Goal: Task Accomplishment & Management: Manage account settings

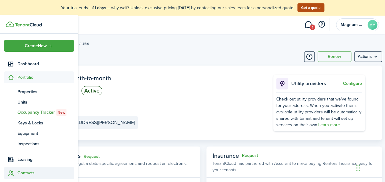
click at [22, 172] on span "Contacts" at bounding box center [45, 173] width 57 height 6
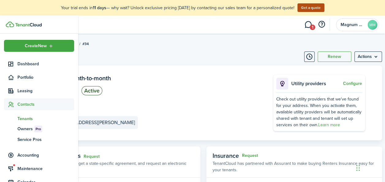
click at [31, 120] on span "Tenants" at bounding box center [45, 119] width 57 height 6
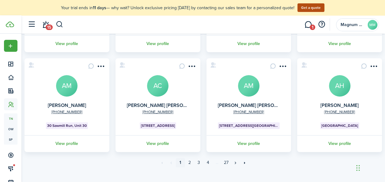
scroll to position [234, 0]
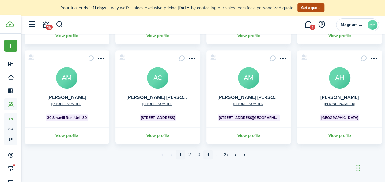
click at [207, 153] on link "4" at bounding box center [208, 154] width 9 height 9
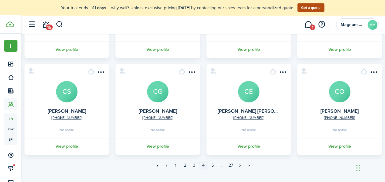
scroll to position [224, 0]
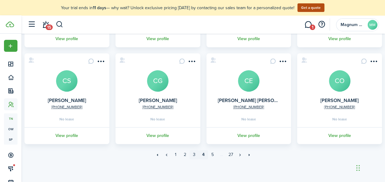
click at [193, 155] on link "3" at bounding box center [194, 154] width 9 height 9
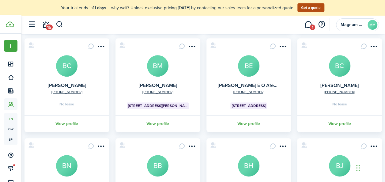
scroll to position [146, 0]
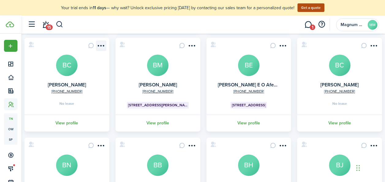
click at [99, 43] on menu-btn-icon "Open menu" at bounding box center [101, 45] width 10 height 10
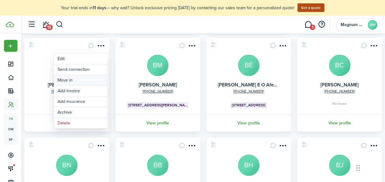
click at [64, 80] on link "Move in" at bounding box center [81, 80] width 54 height 10
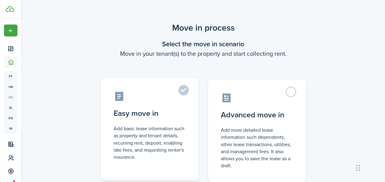
click at [183, 89] on label "Easy move in Add basic lease information such as property and tenant details, r…" at bounding box center [150, 129] width 98 height 102
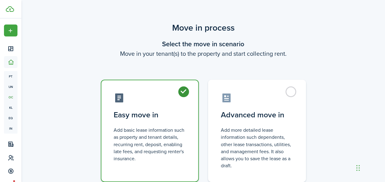
radio input "true"
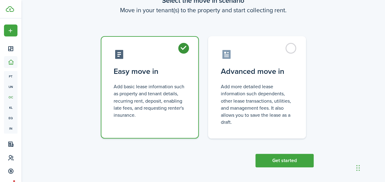
scroll to position [46, 0]
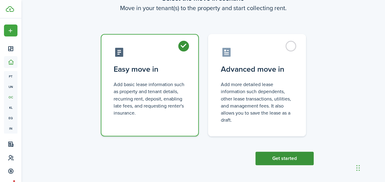
click at [294, 158] on button "Get started" at bounding box center [285, 158] width 58 height 13
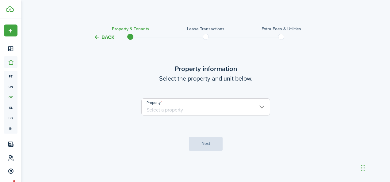
click at [191, 107] on input "Property" at bounding box center [205, 106] width 129 height 17
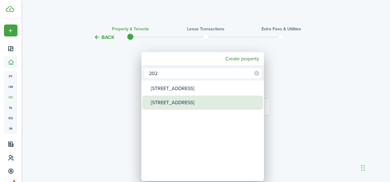
type input "202"
click at [189, 100] on div "[STREET_ADDRESS]" at bounding box center [205, 103] width 109 height 14
type input "[STREET_ADDRESS]"
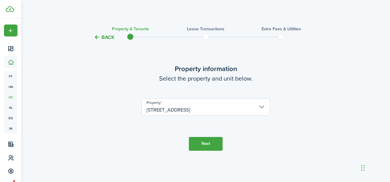
click at [200, 143] on button "Next" at bounding box center [206, 144] width 34 height 14
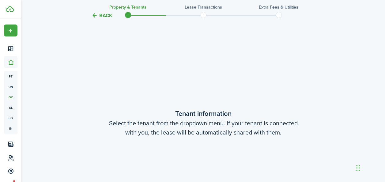
scroll to position [141, 0]
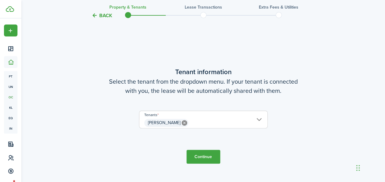
click at [198, 155] on button "Continue" at bounding box center [204, 157] width 34 height 14
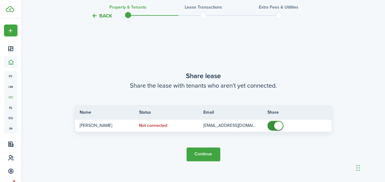
scroll to position [323, 0]
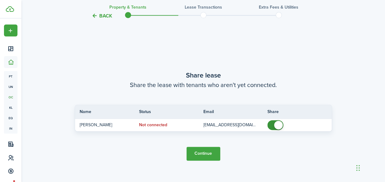
click at [201, 153] on button "Continue" at bounding box center [204, 154] width 34 height 14
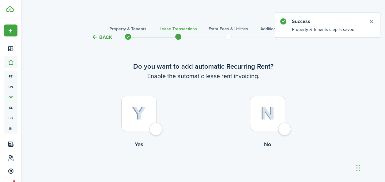
click at [145, 121] on div at bounding box center [138, 113] width 35 height 35
radio input "true"
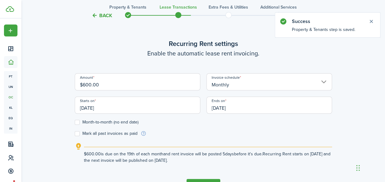
scroll to position [169, 0]
click at [126, 87] on input "$600.00" at bounding box center [138, 81] width 126 height 17
drag, startPoint x: 126, startPoint y: 87, endPoint x: 62, endPoint y: 82, distance: 64.9
click at [62, 82] on div "Back Property & Tenants Lease Transactions Extra fees & Utilities Additional Se…" at bounding box center [203, 30] width 364 height 354
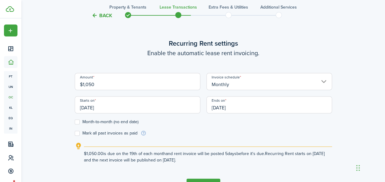
click at [136, 109] on input "[DATE]" at bounding box center [138, 104] width 126 height 17
type input "$1,050.00"
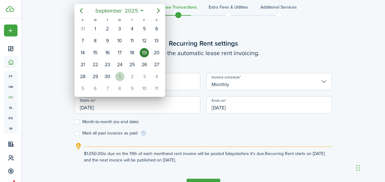
click at [120, 75] on div "1" at bounding box center [119, 76] width 9 height 9
type input "[DATE]"
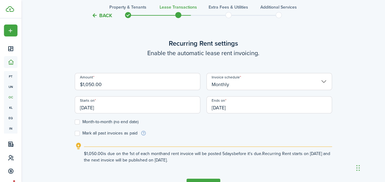
scroll to position [0, 0]
click at [79, 121] on label "Month-to-month (no end date)" at bounding box center [107, 122] width 64 height 5
click at [75, 122] on input "Month-to-month (no end date)" at bounding box center [75, 122] width 0 height 0
checkbox input "true"
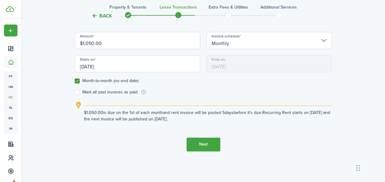
click at [217, 147] on button "Next" at bounding box center [204, 145] width 34 height 14
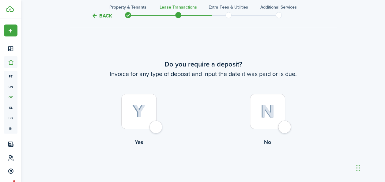
scroll to position [351, 0]
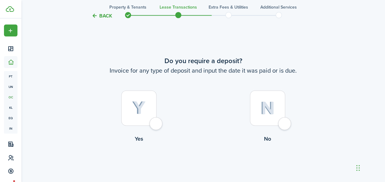
click at [149, 108] on div at bounding box center [138, 107] width 35 height 35
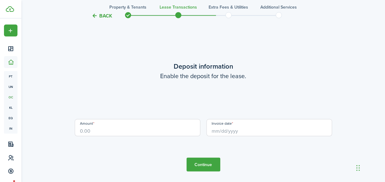
scroll to position [533, 0]
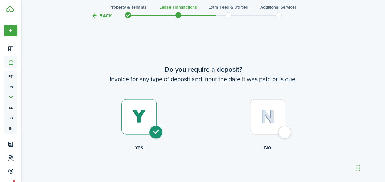
click at [285, 131] on div at bounding box center [267, 116] width 35 height 35
radio input "false"
radio input "true"
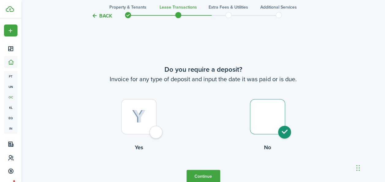
scroll to position [351, 0]
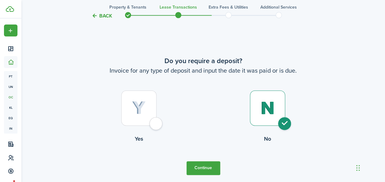
click at [191, 168] on button "Continue" at bounding box center [204, 168] width 34 height 14
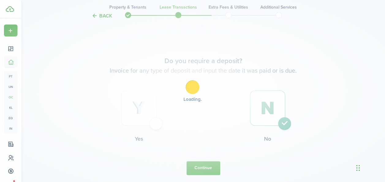
scroll to position [0, 0]
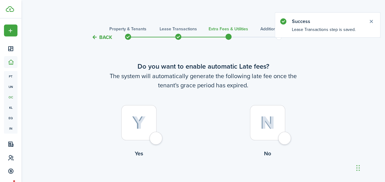
click at [144, 129] on div at bounding box center [138, 122] width 35 height 35
radio input "true"
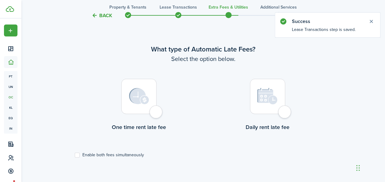
click at [151, 102] on div at bounding box center [138, 96] width 35 height 35
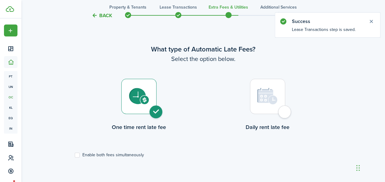
radio input "true"
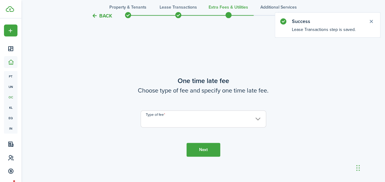
scroll to position [360, 0]
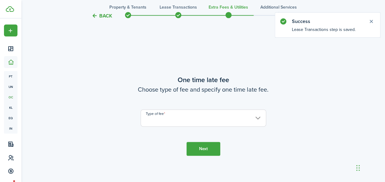
click at [250, 120] on input "Type of fee" at bounding box center [204, 117] width 126 height 17
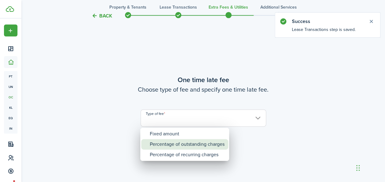
click at [198, 144] on div "Percentage of outstanding charges" at bounding box center [187, 144] width 75 height 10
type input "Percentage of outstanding charges"
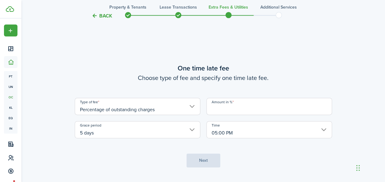
click at [222, 110] on input "Amount in %" at bounding box center [270, 106] width 126 height 17
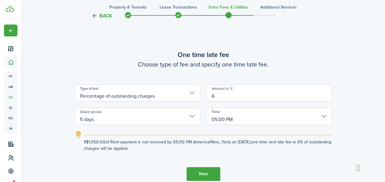
type input "6"
click at [204, 118] on div "Time 05:00 PM" at bounding box center [270, 116] width 132 height 17
click at [200, 116] on input "5 days" at bounding box center [138, 116] width 126 height 17
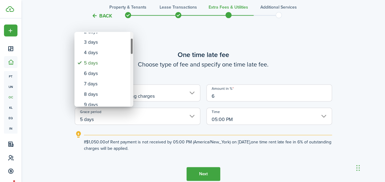
drag, startPoint x: 131, startPoint y: 43, endPoint x: 133, endPoint y: 49, distance: 6.5
click at [133, 49] on div "Grace period" at bounding box center [131, 46] width 3 height 17
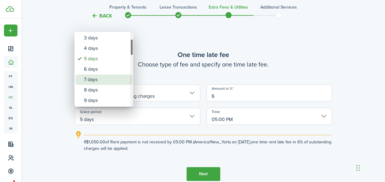
click at [109, 78] on div "7 days" at bounding box center [106, 80] width 45 height 10
type input "7 days"
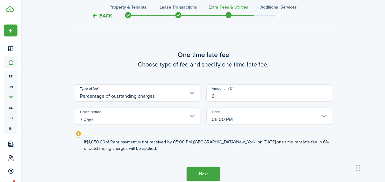
click at [200, 171] on button "Next" at bounding box center [204, 174] width 34 height 14
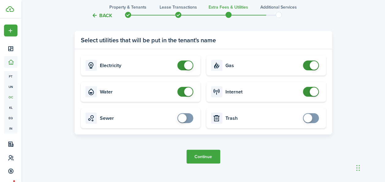
scroll to position [612, 0]
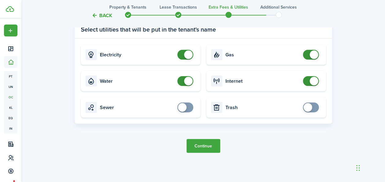
checkbox input "true"
click at [185, 108] on span at bounding box center [182, 107] width 9 height 9
click at [199, 149] on button "Continue" at bounding box center [204, 146] width 34 height 14
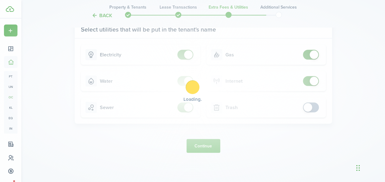
scroll to position [0, 0]
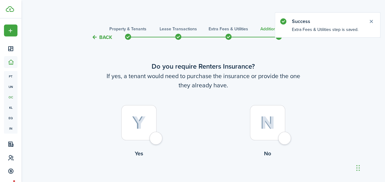
click at [153, 126] on div at bounding box center [138, 122] width 35 height 35
radio input "true"
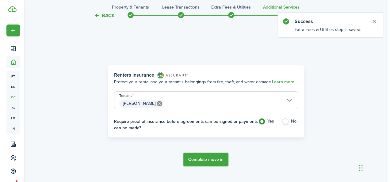
scroll to position [178, 0]
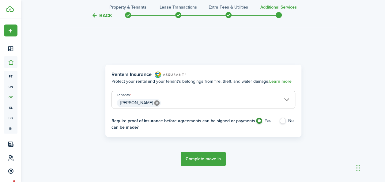
click at [209, 161] on button "Complete move in" at bounding box center [203, 159] width 45 height 14
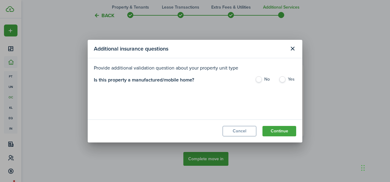
click at [285, 80] on label "Yes" at bounding box center [287, 80] width 17 height 9
radio input "true"
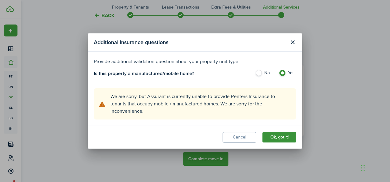
click at [276, 138] on button "Ok, got it!" at bounding box center [280, 137] width 34 height 10
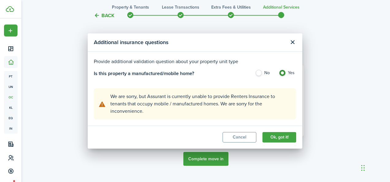
radio input "false"
radio input "true"
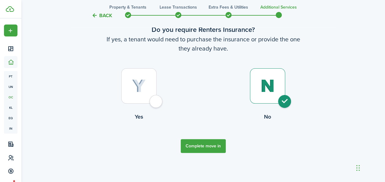
scroll to position [0, 0]
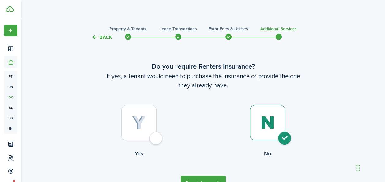
click at [199, 179] on button "Complete move in" at bounding box center [203, 183] width 45 height 14
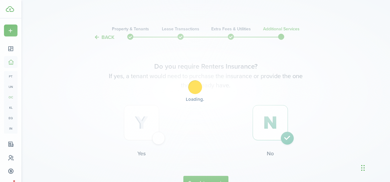
click at [385, 104] on div "Loading" at bounding box center [195, 91] width 390 height 182
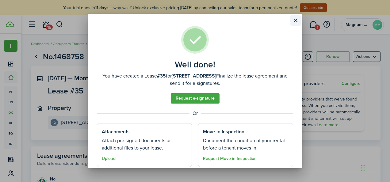
click at [296, 22] on button "Close modal" at bounding box center [295, 20] width 10 height 10
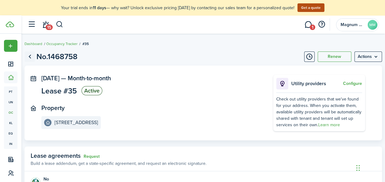
click at [35, 58] on link "Go back" at bounding box center [30, 57] width 10 height 10
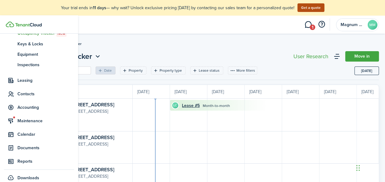
scroll to position [79, 0]
click at [29, 93] on span "Contacts" at bounding box center [45, 93] width 57 height 6
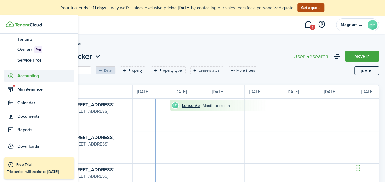
click at [29, 82] on span "Accounting" at bounding box center [39, 76] width 70 height 12
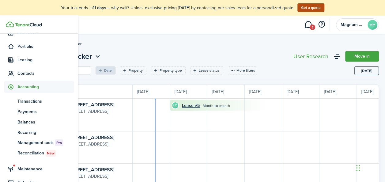
scroll to position [24, 0]
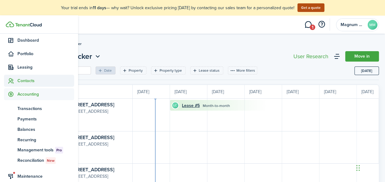
click at [26, 80] on span "Contacts" at bounding box center [45, 81] width 57 height 6
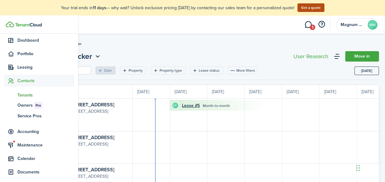
click at [27, 96] on span "Tenants" at bounding box center [45, 95] width 57 height 6
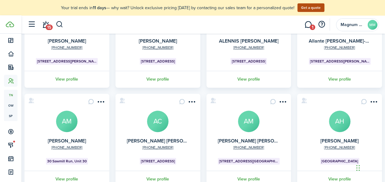
scroll to position [234, 0]
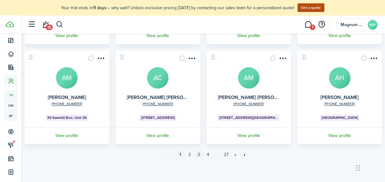
click at [199, 156] on link "3" at bounding box center [198, 154] width 9 height 9
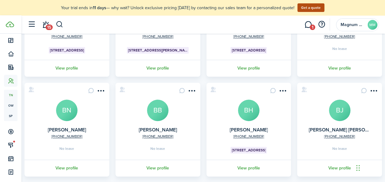
scroll to position [194, 0]
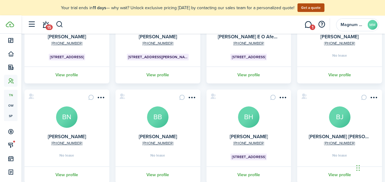
click at [179, 138] on card "[PHONE_NUMBER] [PERSON_NAME] BB No lease View profile" at bounding box center [158, 137] width 85 height 94
click at [142, 138] on card "[PHONE_NUMBER] [PERSON_NAME] BB No lease View profile" at bounding box center [158, 137] width 85 height 94
click at [150, 136] on link "[PERSON_NAME]" at bounding box center [158, 136] width 38 height 7
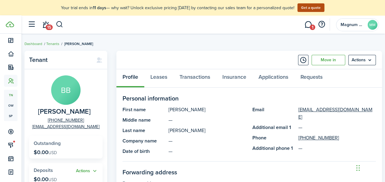
click at [40, 110] on panel-main-group "BB [PERSON_NAME] [PHONE_NUMBER] [EMAIL_ADDRESS][DOMAIN_NAME]" at bounding box center [66, 102] width 74 height 55
drag, startPoint x: 59, startPoint y: 112, endPoint x: 82, endPoint y: 112, distance: 22.1
click at [82, 112] on span "[PERSON_NAME]" at bounding box center [64, 112] width 53 height 8
click at [94, 112] on panel-main-group "BB [PERSON_NAME] [PHONE_NUMBER] [EMAIL_ADDRESS][DOMAIN_NAME]" at bounding box center [66, 102] width 74 height 55
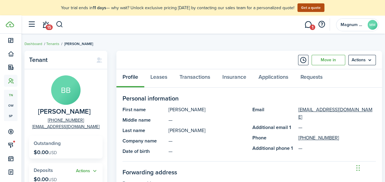
click at [92, 112] on panel-main-group "BB [PERSON_NAME] [PHONE_NUMBER] [EMAIL_ADDRESS][DOMAIN_NAME]" at bounding box center [66, 102] width 74 height 55
drag, startPoint x: 92, startPoint y: 112, endPoint x: 65, endPoint y: 113, distance: 27.3
click at [89, 112] on panel-main-group "BB [PERSON_NAME] [PHONE_NUMBER] [EMAIL_ADDRESS][DOMAIN_NAME]" at bounding box center [66, 102] width 74 height 55
click at [86, 112] on span "[PERSON_NAME]" at bounding box center [64, 112] width 53 height 8
click at [88, 111] on panel-main-description "[PERSON_NAME]" at bounding box center [66, 112] width 56 height 8
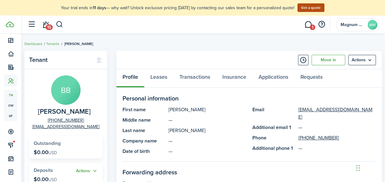
drag, startPoint x: 88, startPoint y: 111, endPoint x: 82, endPoint y: 111, distance: 6.7
click at [88, 111] on panel-main-description "[PERSON_NAME]" at bounding box center [66, 112] width 56 height 8
click at [80, 111] on span "[PERSON_NAME]" at bounding box center [64, 112] width 53 height 8
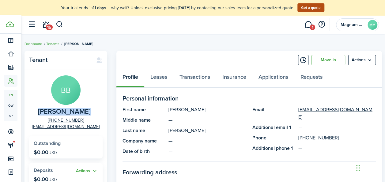
copy span "[PERSON_NAME]"
click at [369, 61] on menu-btn "Actions" at bounding box center [363, 60] width 28 height 10
click at [71, 93] on avatar-text "BB" at bounding box center [65, 89] width 29 height 29
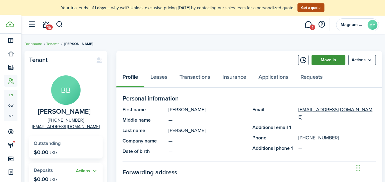
click at [326, 58] on link "Move in" at bounding box center [329, 60] width 34 height 10
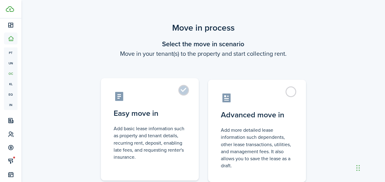
click at [186, 93] on label "Easy move in Add basic lease information such as property and tenant details, r…" at bounding box center [150, 129] width 98 height 102
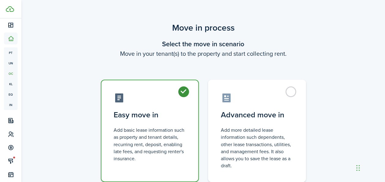
radio input "true"
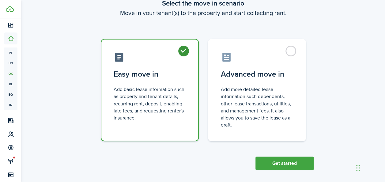
scroll to position [46, 0]
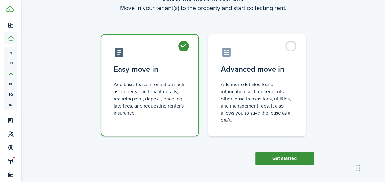
click at [288, 157] on button "Get started" at bounding box center [285, 158] width 58 height 13
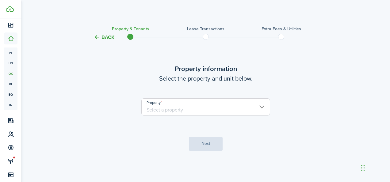
click at [191, 108] on input "Property" at bounding box center [205, 106] width 129 height 17
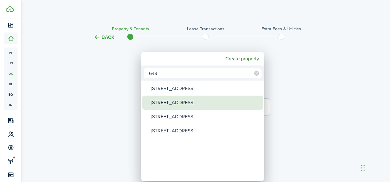
type input "643"
click at [190, 105] on div "[STREET_ADDRESS]" at bounding box center [205, 103] width 109 height 14
type input "[STREET_ADDRESS]"
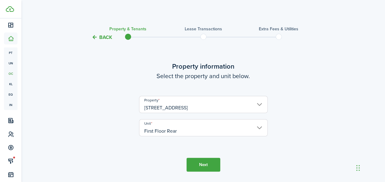
click at [198, 104] on input "[STREET_ADDRESS]" at bounding box center [203, 104] width 129 height 17
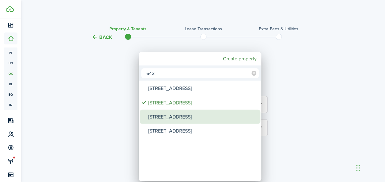
type input "643"
click at [175, 119] on div "[STREET_ADDRESS]" at bounding box center [202, 117] width 109 height 14
type input "Second Floor Front"
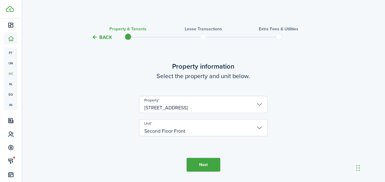
click at [200, 165] on button "Next" at bounding box center [204, 165] width 34 height 14
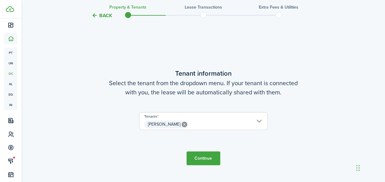
scroll to position [160, 0]
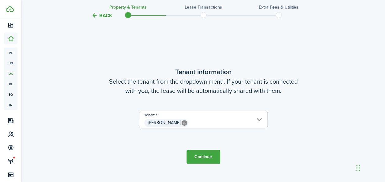
click at [197, 156] on button "Continue" at bounding box center [204, 157] width 34 height 14
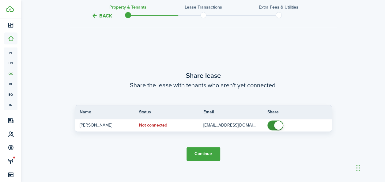
scroll to position [342, 0]
click at [201, 154] on button "Continue" at bounding box center [204, 154] width 34 height 14
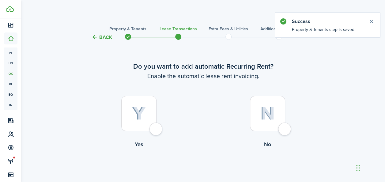
scroll to position [28, 0]
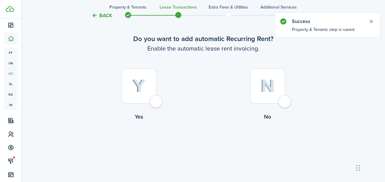
click at [147, 83] on div at bounding box center [138, 85] width 35 height 35
radio input "true"
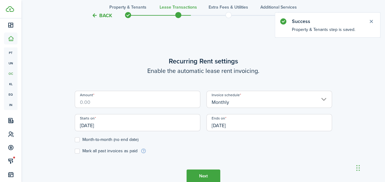
scroll to position [169, 0]
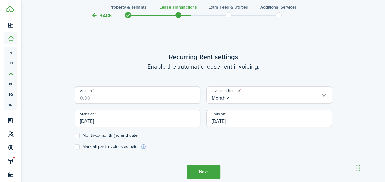
click at [110, 99] on input "Amount" at bounding box center [138, 94] width 126 height 17
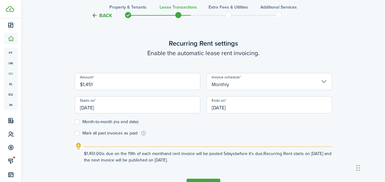
click at [81, 112] on input "[DATE]" at bounding box center [138, 104] width 126 height 17
type input "$1,451.00"
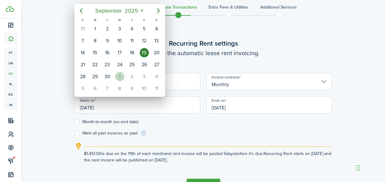
click at [117, 79] on div "[DATE]" at bounding box center [120, 77] width 12 height 12
type input "[DATE]"
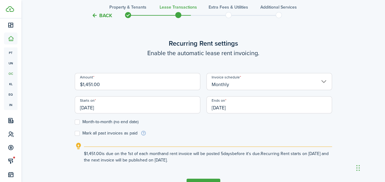
scroll to position [0, 0]
click at [78, 120] on label "Month-to-month (no end date)" at bounding box center [107, 122] width 64 height 5
click at [75, 122] on input "Month-to-month (no end date)" at bounding box center [75, 122] width 0 height 0
checkbox input "true"
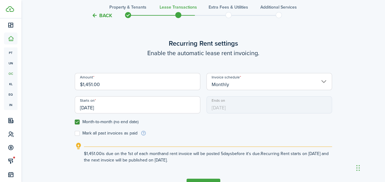
scroll to position [9, 0]
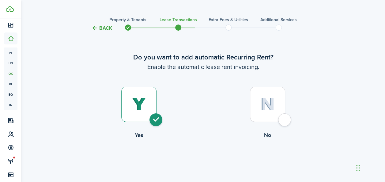
click at [145, 105] on img at bounding box center [139, 104] width 14 height 13
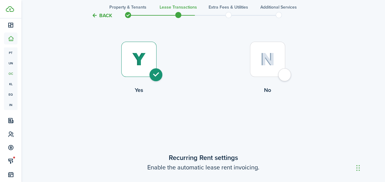
scroll to position [167, 0]
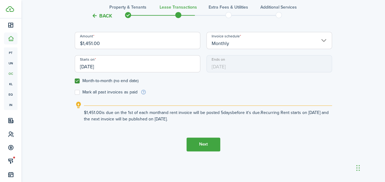
click at [190, 143] on button "Next" at bounding box center [204, 145] width 34 height 14
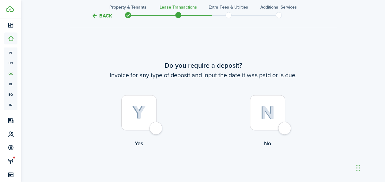
scroll to position [351, 0]
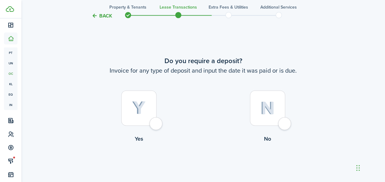
click at [270, 122] on div at bounding box center [267, 107] width 35 height 35
radio input "true"
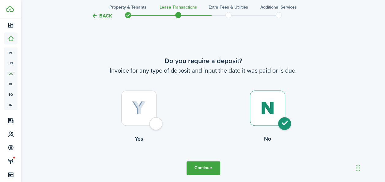
scroll to position [392, 0]
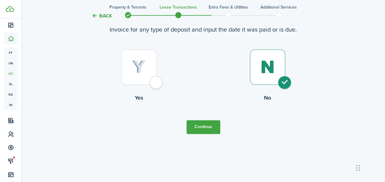
click at [213, 129] on button "Continue" at bounding box center [204, 127] width 34 height 14
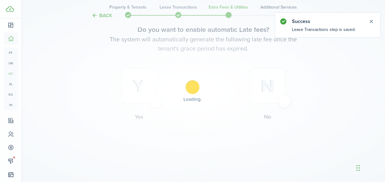
scroll to position [0, 0]
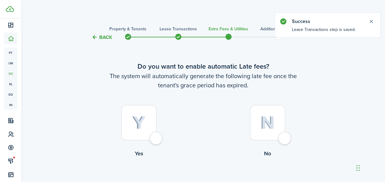
click at [148, 132] on div at bounding box center [138, 122] width 35 height 35
radio input "true"
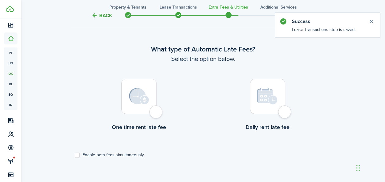
click at [158, 104] on label "One time rent late fee" at bounding box center [139, 107] width 129 height 56
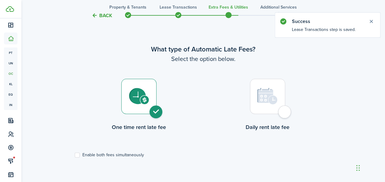
radio input "true"
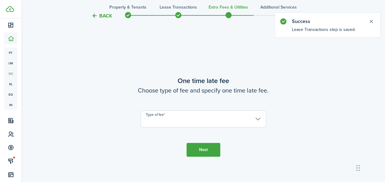
scroll to position [360, 0]
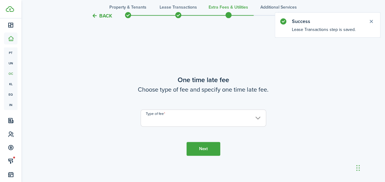
click at [254, 120] on input "Type of fee" at bounding box center [204, 117] width 126 height 17
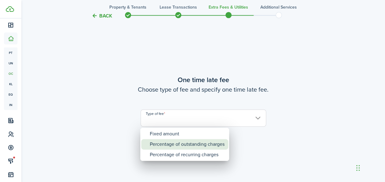
click at [198, 144] on div "Percentage of outstanding charges" at bounding box center [187, 144] width 75 height 10
type input "Percentage of outstanding charges"
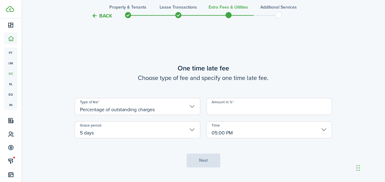
click at [228, 114] on input "Amount in %" at bounding box center [270, 106] width 126 height 17
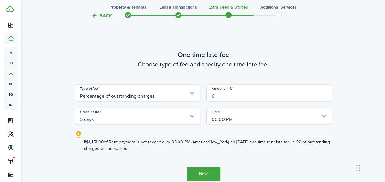
click at [186, 120] on input "5 days" at bounding box center [138, 116] width 126 height 17
type input "6"
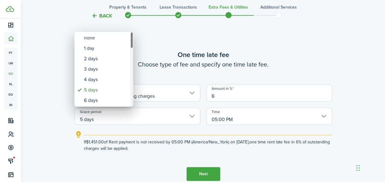
click at [132, 44] on div "Grace period" at bounding box center [131, 40] width 3 height 17
click at [134, 49] on div at bounding box center [193, 91] width 484 height 280
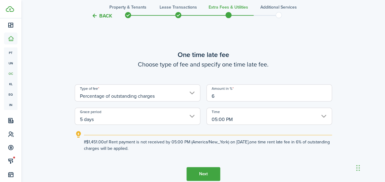
click at [111, 123] on input "5 days" at bounding box center [138, 116] width 126 height 17
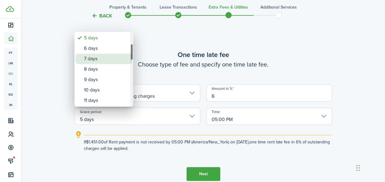
click at [110, 57] on div "7 days" at bounding box center [106, 59] width 45 height 10
type input "7 days"
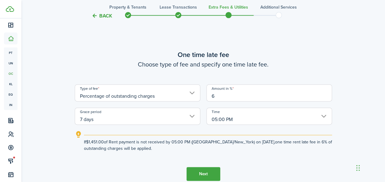
click at [212, 173] on button "Next" at bounding box center [204, 174] width 34 height 14
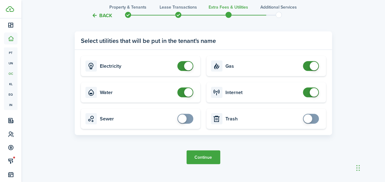
scroll to position [612, 0]
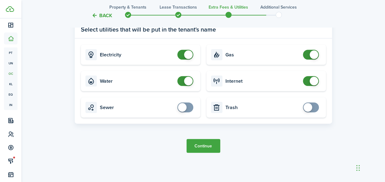
click at [207, 146] on button "Continue" at bounding box center [204, 146] width 34 height 14
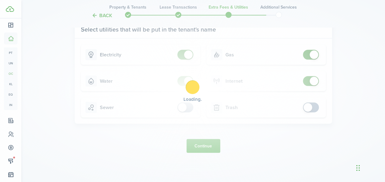
scroll to position [0, 0]
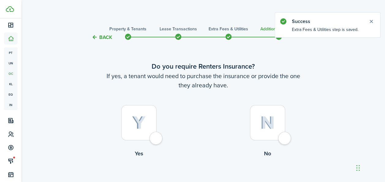
click at [144, 124] on img at bounding box center [139, 122] width 14 height 13
radio input "true"
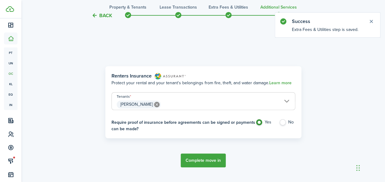
scroll to position [178, 0]
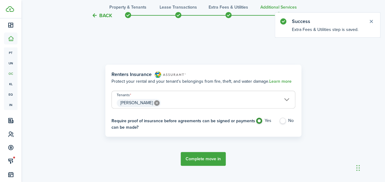
click at [207, 158] on button "Complete move in" at bounding box center [203, 159] width 45 height 14
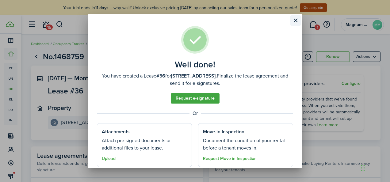
click at [296, 21] on button "Close modal" at bounding box center [295, 20] width 10 height 10
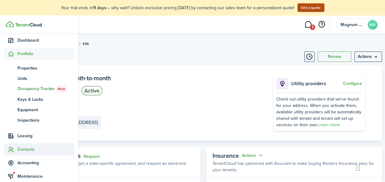
click at [24, 147] on span "Contacts" at bounding box center [45, 149] width 57 height 6
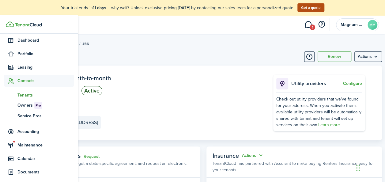
click at [28, 96] on span "Tenants" at bounding box center [45, 95] width 57 height 6
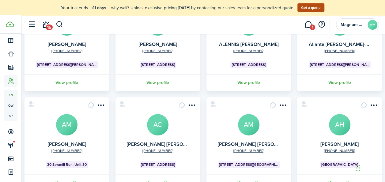
scroll to position [234, 0]
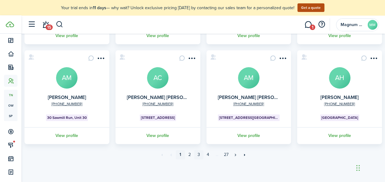
click at [199, 154] on link "3" at bounding box center [198, 154] width 9 height 9
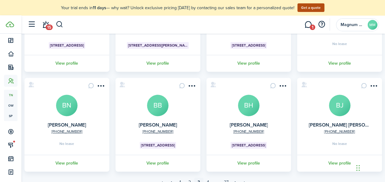
scroll to position [199, 0]
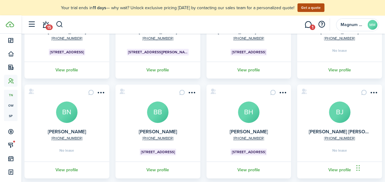
click at [101, 131] on card "[PHONE_NUMBER] [PERSON_NAME] BN No lease View profile" at bounding box center [67, 132] width 85 height 94
click at [70, 113] on avatar-text "BN" at bounding box center [66, 112] width 21 height 21
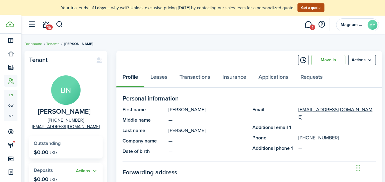
click at [38, 113] on span "[PERSON_NAME]" at bounding box center [64, 112] width 53 height 8
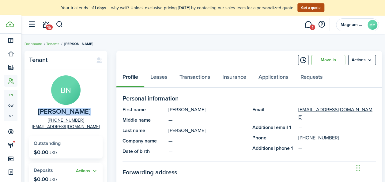
copy span "[PERSON_NAME]"
click at [331, 63] on link "Move in" at bounding box center [329, 60] width 34 height 10
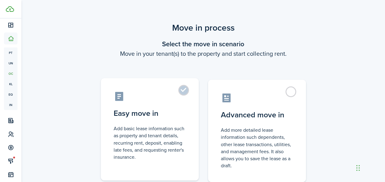
click at [183, 95] on label "Easy move in Add basic lease information such as property and tenant details, r…" at bounding box center [150, 129] width 98 height 102
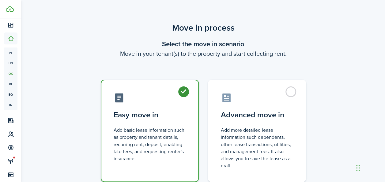
radio input "true"
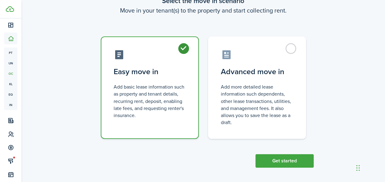
scroll to position [46, 0]
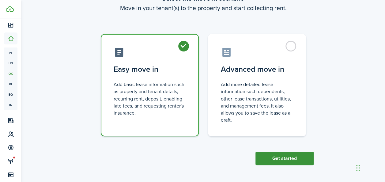
click at [284, 158] on button "Get started" at bounding box center [285, 158] width 58 height 13
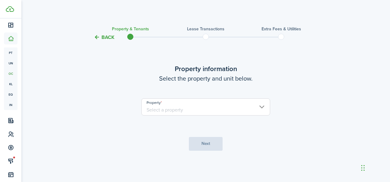
click at [198, 107] on input "Property" at bounding box center [205, 106] width 129 height 17
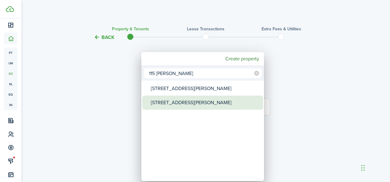
type input "115 [PERSON_NAME]"
click at [177, 105] on div "[STREET_ADDRESS][PERSON_NAME]" at bounding box center [205, 103] width 109 height 14
type input "[STREET_ADDRESS][PERSON_NAME]"
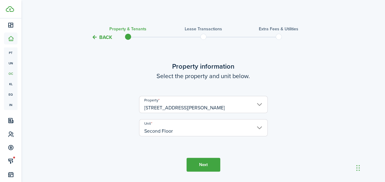
click at [199, 167] on button "Next" at bounding box center [204, 165] width 34 height 14
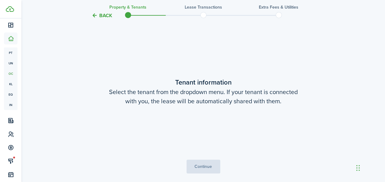
scroll to position [160, 0]
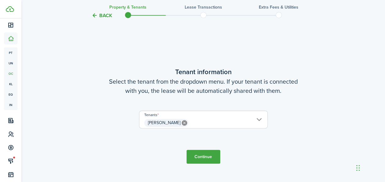
click at [209, 152] on button "Continue" at bounding box center [204, 157] width 34 height 14
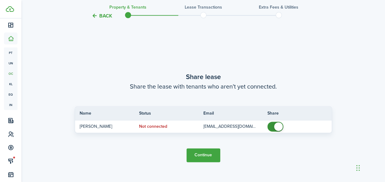
scroll to position [342, 0]
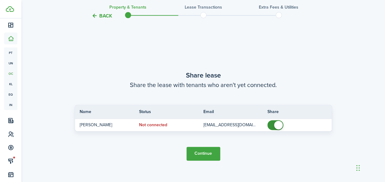
click at [193, 153] on button "Continue" at bounding box center [204, 154] width 34 height 14
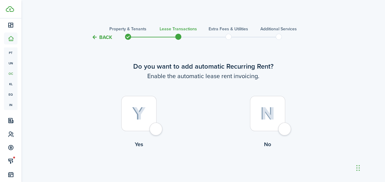
click at [153, 106] on div at bounding box center [138, 113] width 35 height 35
radio input "true"
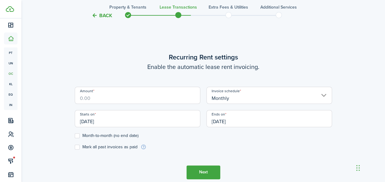
scroll to position [169, 0]
click at [129, 95] on input "Amount" at bounding box center [138, 94] width 126 height 17
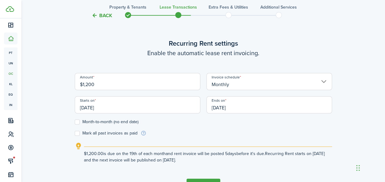
type input "$1,200.00"
click at [80, 122] on label "Month-to-month (no end date)" at bounding box center [107, 122] width 64 height 5
click at [75, 122] on input "Month-to-month (no end date)" at bounding box center [75, 122] width 0 height 0
checkbox input "true"
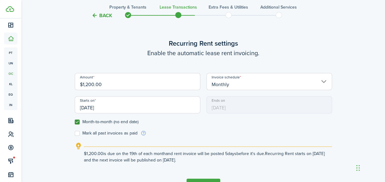
click at [106, 105] on input "[DATE]" at bounding box center [138, 104] width 126 height 17
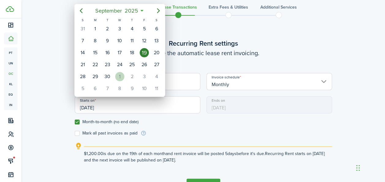
click at [123, 76] on div "1" at bounding box center [119, 76] width 9 height 9
type input "[DATE]"
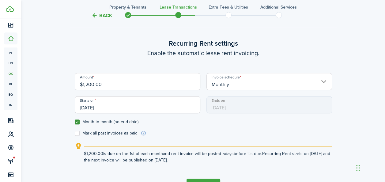
scroll to position [210, 0]
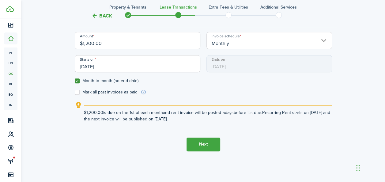
click at [209, 148] on button "Next" at bounding box center [204, 145] width 34 height 14
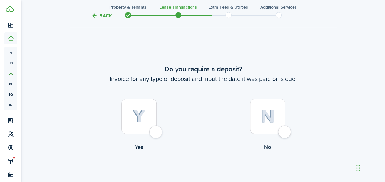
scroll to position [351, 0]
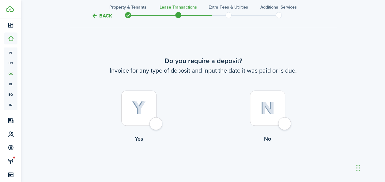
click at [282, 102] on div at bounding box center [267, 107] width 35 height 35
radio input "true"
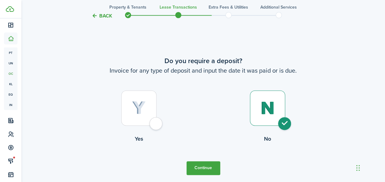
click at [194, 168] on button "Continue" at bounding box center [204, 168] width 34 height 14
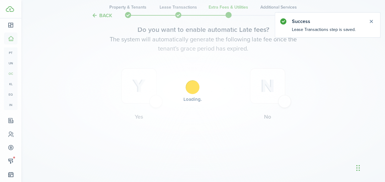
scroll to position [0, 0]
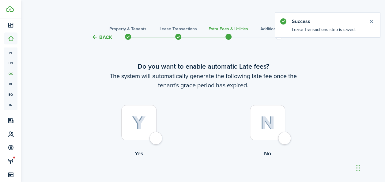
click at [147, 127] on div at bounding box center [138, 122] width 35 height 35
radio input "true"
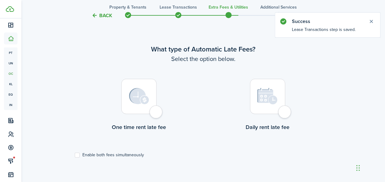
click at [140, 104] on img at bounding box center [139, 96] width 20 height 17
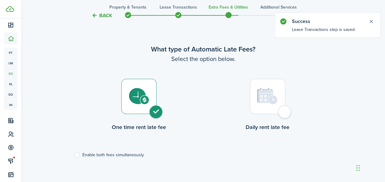
radio input "true"
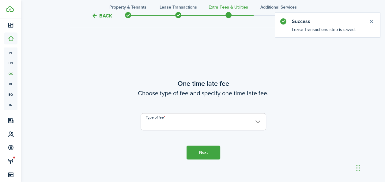
scroll to position [360, 0]
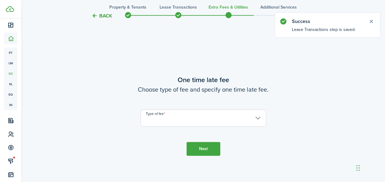
click at [220, 123] on input "Type of fee" at bounding box center [204, 117] width 126 height 17
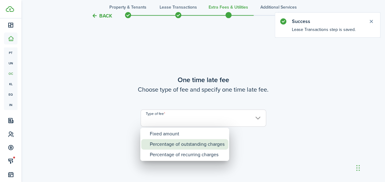
click at [180, 144] on div "Percentage of outstanding charges" at bounding box center [187, 144] width 75 height 10
type input "Percentage of outstanding charges"
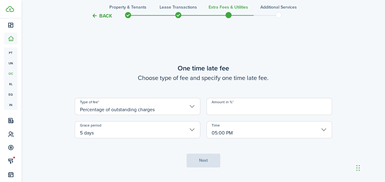
click at [212, 109] on input "Amount in %" at bounding box center [270, 106] width 126 height 17
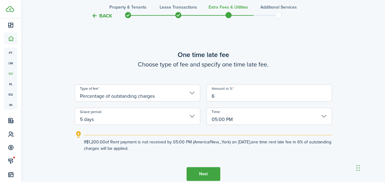
click at [117, 120] on input "5 days" at bounding box center [138, 116] width 126 height 17
type input "6"
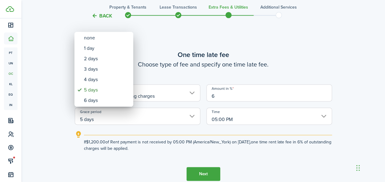
click at [117, 120] on div at bounding box center [193, 91] width 484 height 280
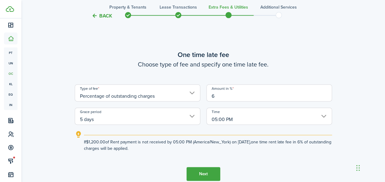
click at [117, 120] on input "5 days" at bounding box center [138, 116] width 126 height 17
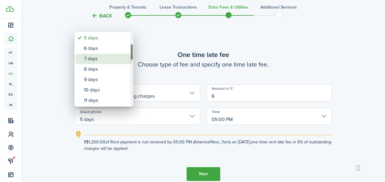
click at [100, 59] on div "7 days" at bounding box center [106, 59] width 45 height 10
type input "7 days"
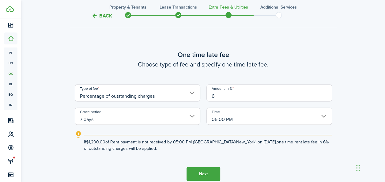
click at [198, 172] on button "Next" at bounding box center [204, 174] width 34 height 14
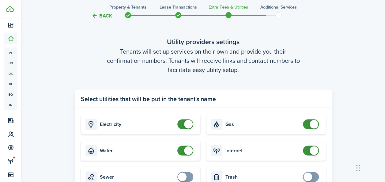
scroll to position [612, 0]
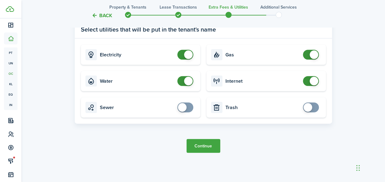
click at [194, 148] on button "Continue" at bounding box center [204, 146] width 34 height 14
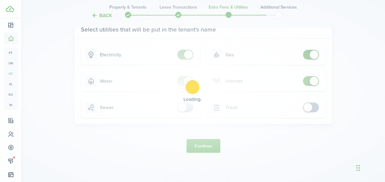
scroll to position [0, 0]
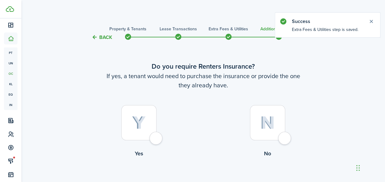
click at [143, 130] on div at bounding box center [138, 122] width 35 height 35
radio input "true"
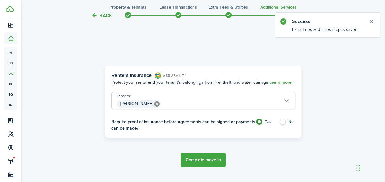
scroll to position [178, 0]
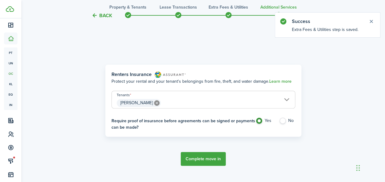
click at [188, 161] on button "Complete move in" at bounding box center [203, 159] width 45 height 14
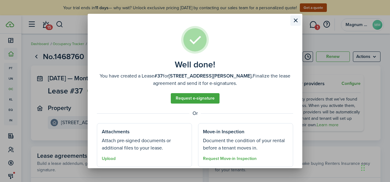
click at [297, 20] on button "Close modal" at bounding box center [295, 20] width 10 height 10
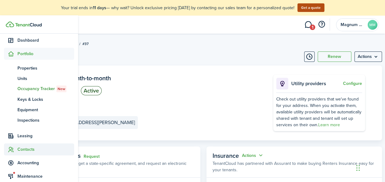
click at [30, 149] on span "Contacts" at bounding box center [45, 149] width 57 height 6
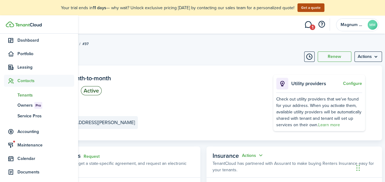
click at [24, 96] on span "Tenants" at bounding box center [45, 95] width 57 height 6
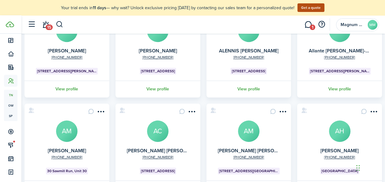
scroll to position [234, 0]
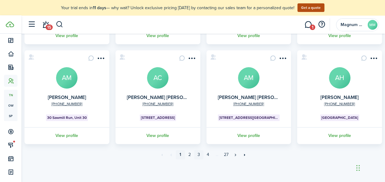
click at [199, 154] on link "3" at bounding box center [198, 154] width 9 height 9
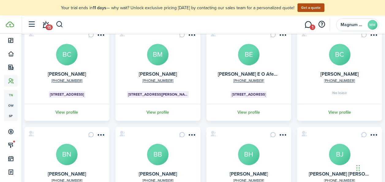
scroll to position [127, 0]
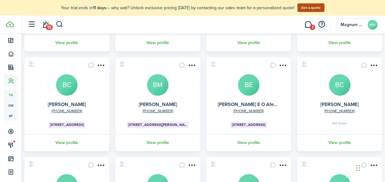
click at [339, 88] on avatar-text "BC" at bounding box center [339, 84] width 21 height 21
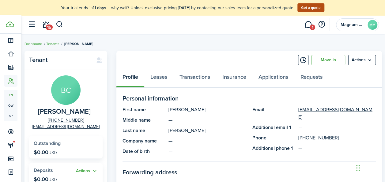
click at [67, 110] on span "[PERSON_NAME]" at bounding box center [64, 112] width 53 height 8
copy span "[PERSON_NAME]"
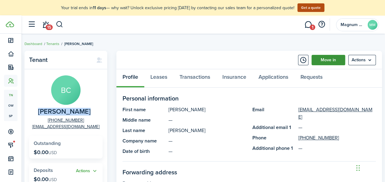
click at [328, 62] on link "Move in" at bounding box center [329, 60] width 34 height 10
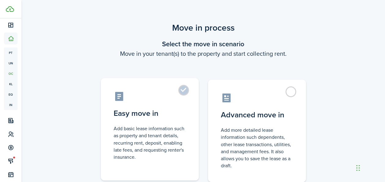
click at [179, 91] on label "Easy move in Add basic lease information such as property and tenant details, r…" at bounding box center [150, 129] width 98 height 102
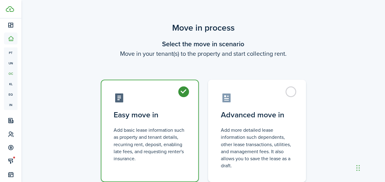
radio input "true"
drag, startPoint x: 379, startPoint y: 136, endPoint x: 373, endPoint y: 136, distance: 5.8
click at [378, 138] on div "Move in process Select the move in scenario Move in your tenant(s) to the prope…" at bounding box center [203, 116] width 364 height 196
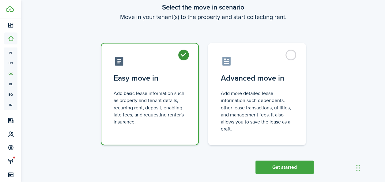
scroll to position [46, 0]
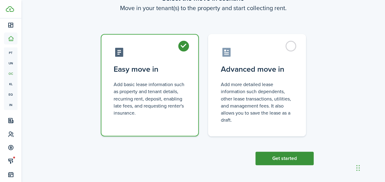
click at [286, 157] on button "Get started" at bounding box center [285, 158] width 58 height 13
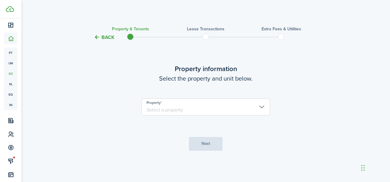
click at [209, 106] on input "Property" at bounding box center [205, 106] width 129 height 17
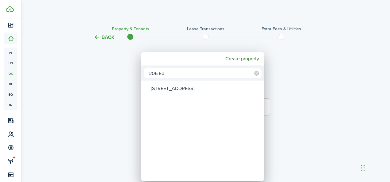
type input "206 Ed"
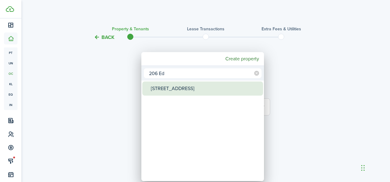
click at [173, 88] on div "[STREET_ADDRESS]" at bounding box center [205, 89] width 109 height 14
type input "[STREET_ADDRESS]"
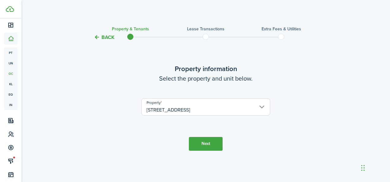
click at [198, 144] on button "Next" at bounding box center [206, 144] width 34 height 14
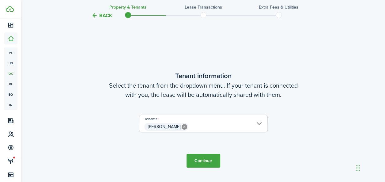
scroll to position [141, 0]
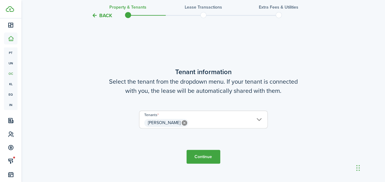
click at [203, 155] on button "Continue" at bounding box center [204, 157] width 34 height 14
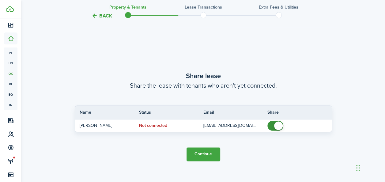
scroll to position [323, 0]
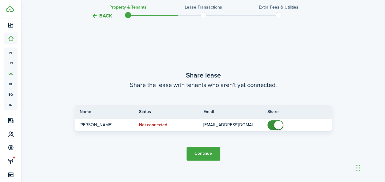
click at [193, 154] on button "Continue" at bounding box center [204, 154] width 34 height 14
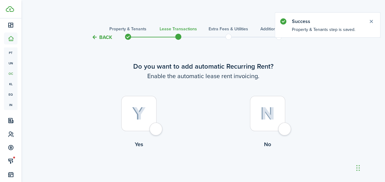
click at [143, 117] on img at bounding box center [139, 113] width 14 height 13
radio input "true"
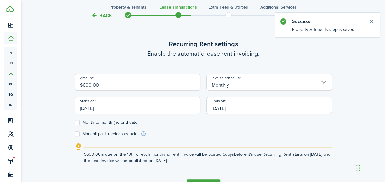
scroll to position [169, 0]
click at [143, 82] on input "$600.00" at bounding box center [138, 81] width 126 height 17
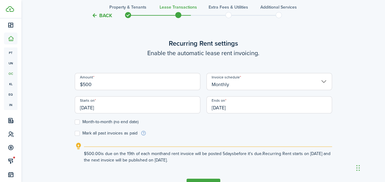
click at [118, 99] on input "[DATE]" at bounding box center [138, 104] width 126 height 17
type input "$500.00"
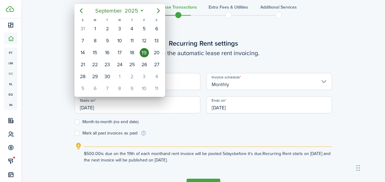
click at [116, 104] on div at bounding box center [193, 91] width 484 height 280
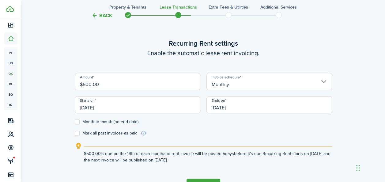
click at [116, 104] on input "[DATE]" at bounding box center [138, 104] width 126 height 17
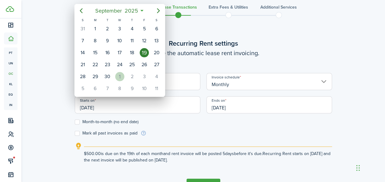
click at [115, 75] on div "1" at bounding box center [119, 76] width 9 height 9
type input "[DATE]"
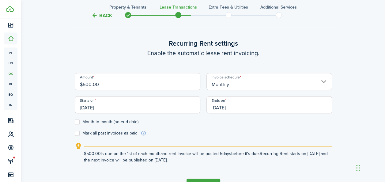
scroll to position [185, 0]
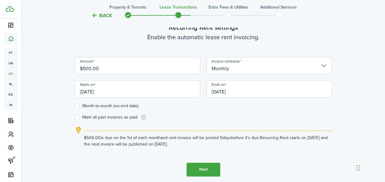
click at [94, 107] on label "Month-to-month (no end date)" at bounding box center [107, 106] width 64 height 5
click at [75, 106] on input "Month-to-month (no end date)" at bounding box center [75, 106] width 0 height 0
checkbox input "true"
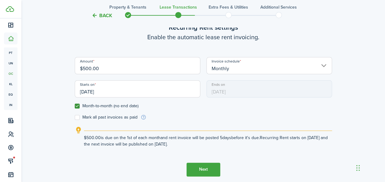
click at [196, 168] on button "Next" at bounding box center [204, 170] width 34 height 14
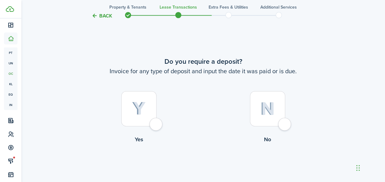
scroll to position [351, 0]
click at [274, 121] on div at bounding box center [267, 107] width 35 height 35
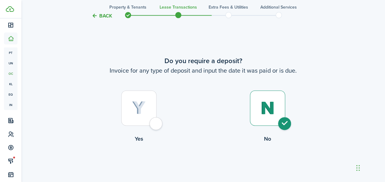
radio input "true"
click at [195, 167] on button "Continue" at bounding box center [204, 168] width 34 height 14
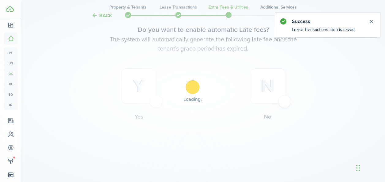
scroll to position [0, 0]
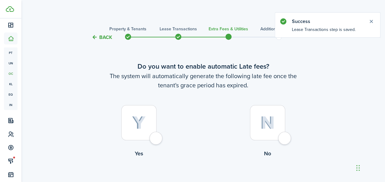
click at [156, 125] on div at bounding box center [138, 122] width 35 height 35
radio input "true"
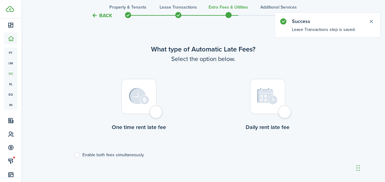
click at [134, 103] on img at bounding box center [139, 96] width 20 height 17
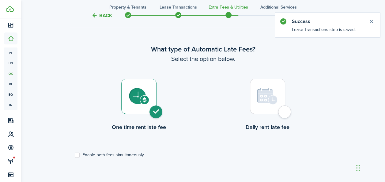
radio input "true"
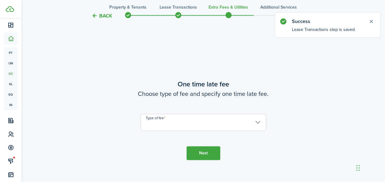
scroll to position [360, 0]
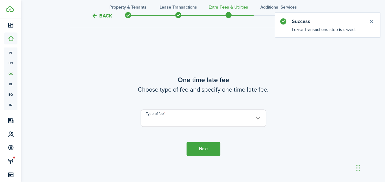
click at [191, 115] on input "Type of fee" at bounding box center [204, 117] width 126 height 17
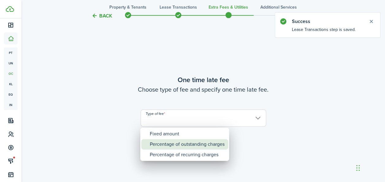
click at [179, 141] on div "Percentage of outstanding charges" at bounding box center [187, 144] width 75 height 10
type input "Percentage of outstanding charges"
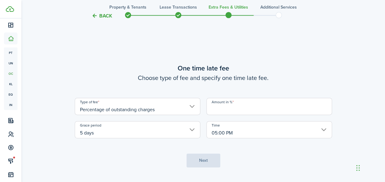
click at [212, 110] on input "Amount in %" at bounding box center [270, 106] width 126 height 17
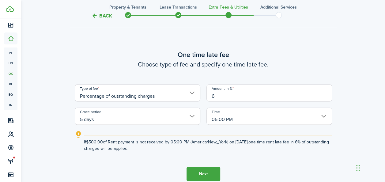
click at [128, 118] on input "5 days" at bounding box center [138, 116] width 126 height 17
type input "6"
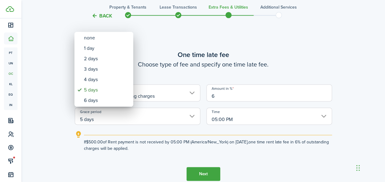
click at [128, 118] on div at bounding box center [193, 91] width 484 height 280
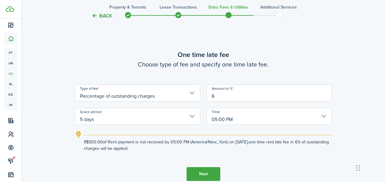
click at [128, 118] on input "5 days" at bounding box center [138, 116] width 126 height 17
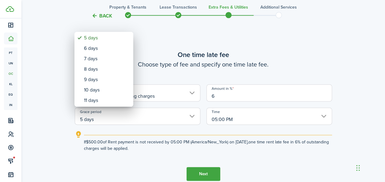
click at [128, 118] on div at bounding box center [193, 91] width 484 height 280
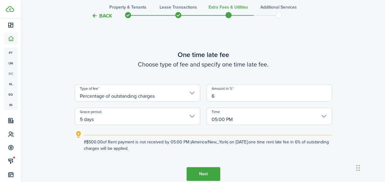
click at [128, 118] on input "5 days" at bounding box center [138, 116] width 126 height 17
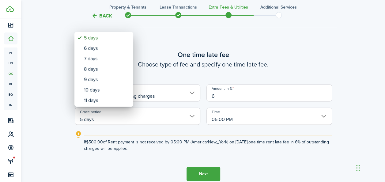
click at [128, 118] on div at bounding box center [193, 91] width 484 height 280
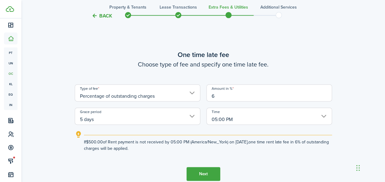
click at [128, 118] on input "5 days" at bounding box center [138, 116] width 126 height 17
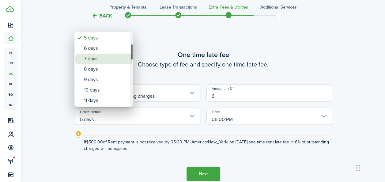
click at [107, 62] on div "7 days" at bounding box center [106, 59] width 45 height 10
type input "7 days"
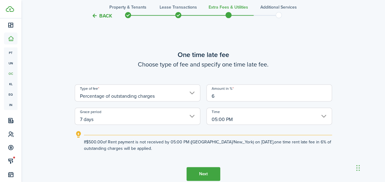
click at [201, 174] on button "Next" at bounding box center [204, 174] width 34 height 14
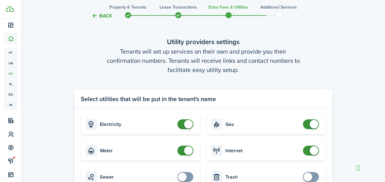
scroll to position [612, 0]
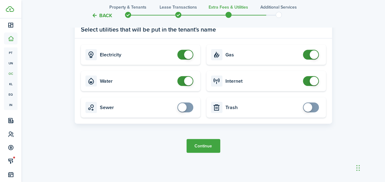
click at [209, 145] on button "Continue" at bounding box center [204, 146] width 34 height 14
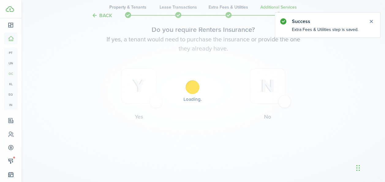
scroll to position [0, 0]
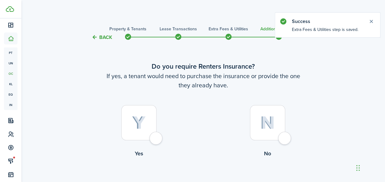
click at [270, 134] on div at bounding box center [267, 122] width 35 height 35
radio input "true"
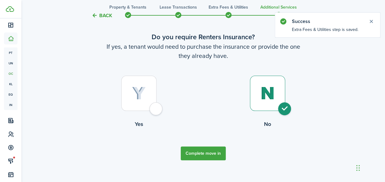
scroll to position [37, 0]
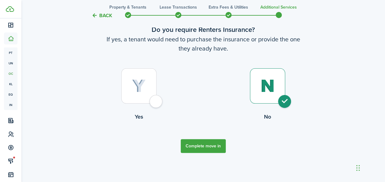
click at [209, 145] on button "Complete move in" at bounding box center [203, 146] width 45 height 14
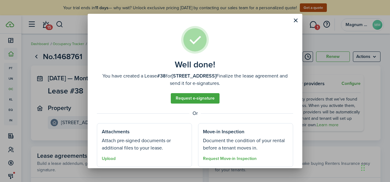
click at [298, 17] on button "Close modal" at bounding box center [295, 20] width 10 height 10
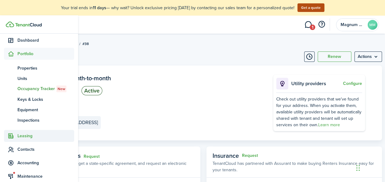
click at [19, 137] on span "Leasing" at bounding box center [45, 136] width 57 height 6
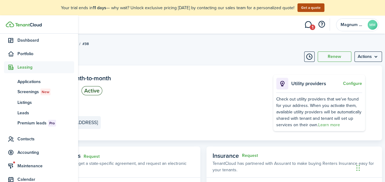
click at [28, 69] on span "Leasing" at bounding box center [45, 67] width 57 height 6
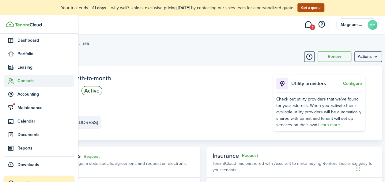
click at [26, 82] on span "Contacts" at bounding box center [45, 81] width 57 height 6
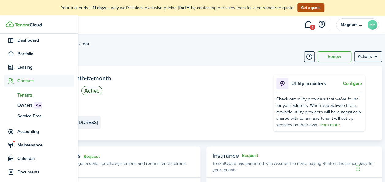
click at [25, 94] on span "Tenants" at bounding box center [45, 95] width 57 height 6
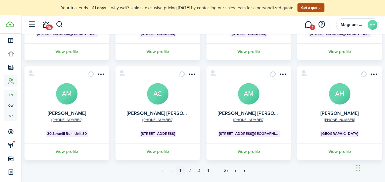
scroll to position [220, 0]
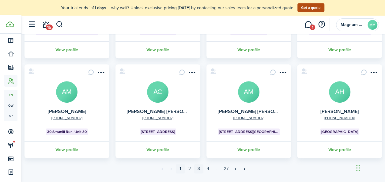
click at [199, 169] on link "3" at bounding box center [198, 168] width 9 height 9
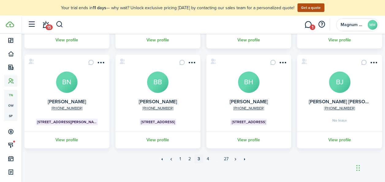
scroll to position [234, 0]
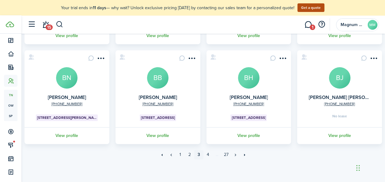
click at [340, 83] on avatar-text "BJ" at bounding box center [339, 77] width 21 height 21
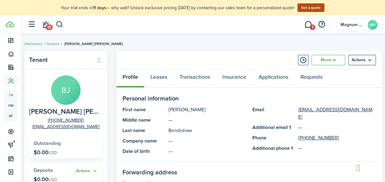
click at [74, 113] on span "[PERSON_NAME] [PERSON_NAME]" at bounding box center [64, 112] width 71 height 8
copy span "[PERSON_NAME] [PERSON_NAME]"
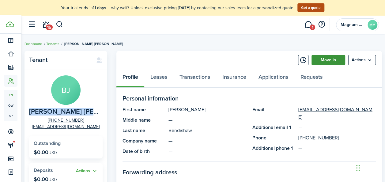
drag, startPoint x: 329, startPoint y: 58, endPoint x: 322, endPoint y: 61, distance: 8.2
click at [329, 58] on link "Move in" at bounding box center [329, 60] width 34 height 10
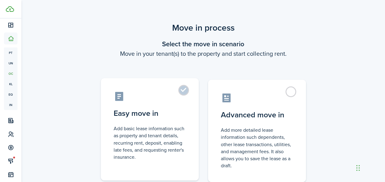
click at [178, 92] on label "Easy move in Add basic lease information such as property and tenant details, r…" at bounding box center [150, 129] width 98 height 102
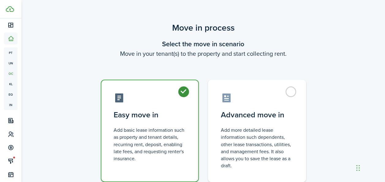
radio input "true"
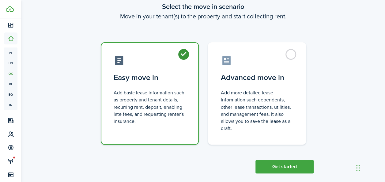
scroll to position [41, 0]
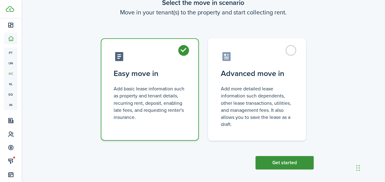
click at [270, 160] on button "Get started" at bounding box center [285, 162] width 58 height 13
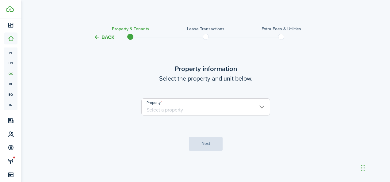
click at [201, 107] on input "Property" at bounding box center [205, 106] width 129 height 17
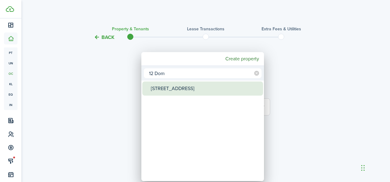
type input "12 Dom"
click at [193, 91] on div "[STREET_ADDRESS]" at bounding box center [205, 89] width 109 height 14
type input "[STREET_ADDRESS]"
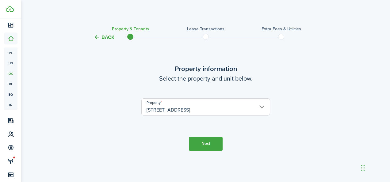
click at [213, 145] on button "Next" at bounding box center [206, 144] width 34 height 14
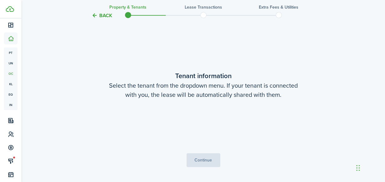
scroll to position [141, 0]
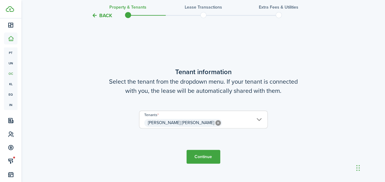
click at [207, 157] on button "Continue" at bounding box center [204, 157] width 34 height 14
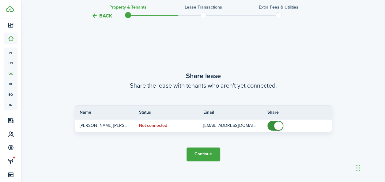
scroll to position [323, 0]
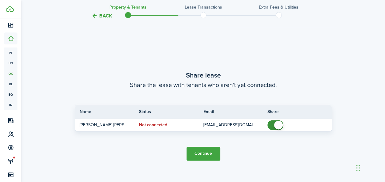
click at [203, 157] on button "Continue" at bounding box center [204, 154] width 34 height 14
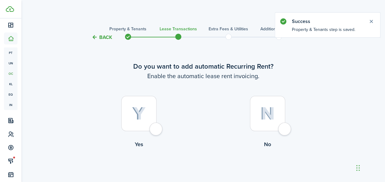
click at [148, 120] on div at bounding box center [138, 113] width 35 height 35
radio input "true"
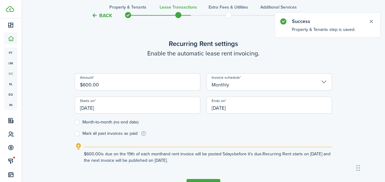
scroll to position [169, 0]
click at [137, 84] on input "$600.00" at bounding box center [138, 81] width 126 height 17
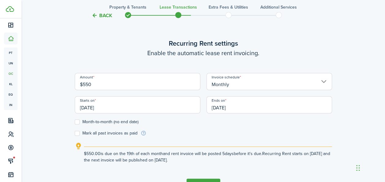
click at [109, 107] on input "[DATE]" at bounding box center [138, 104] width 126 height 17
type input "$550.00"
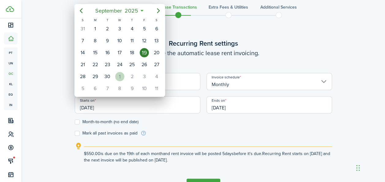
click at [119, 73] on div "1" at bounding box center [119, 76] width 9 height 9
type input "[DATE]"
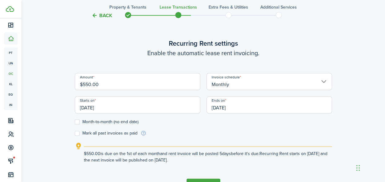
scroll to position [0, 0]
click at [78, 120] on label "Month-to-month (no end date)" at bounding box center [107, 122] width 64 height 5
click at [75, 122] on input "Month-to-month (no end date)" at bounding box center [75, 122] width 0 height 0
checkbox input "true"
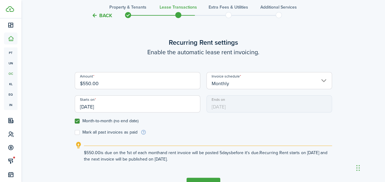
scroll to position [188, 0]
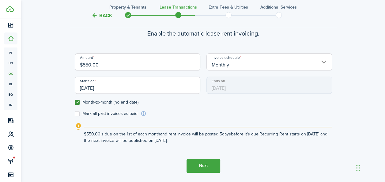
click at [198, 162] on button "Next" at bounding box center [204, 166] width 34 height 14
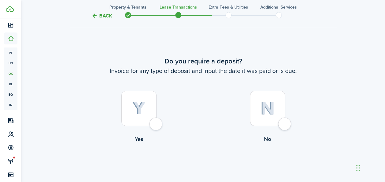
scroll to position [351, 0]
click at [264, 109] on img at bounding box center [268, 108] width 14 height 13
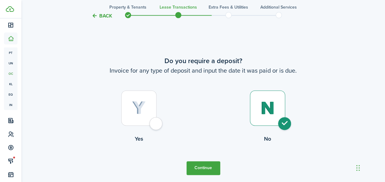
radio input "true"
click at [264, 109] on img at bounding box center [268, 108] width 14 height 13
click at [216, 171] on button "Continue" at bounding box center [204, 168] width 34 height 14
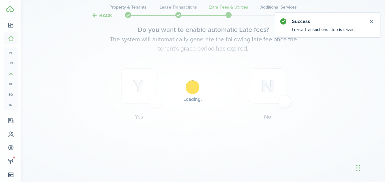
scroll to position [0, 0]
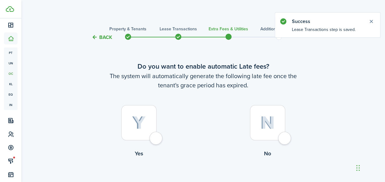
click at [148, 119] on div at bounding box center [138, 122] width 35 height 35
radio input "true"
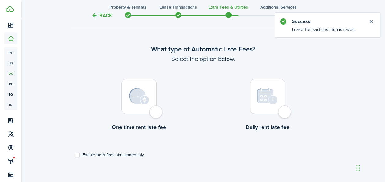
click at [149, 91] on div at bounding box center [138, 96] width 35 height 35
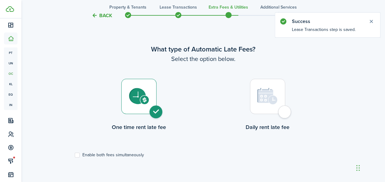
radio input "true"
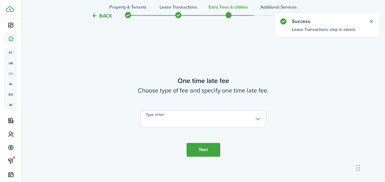
scroll to position [360, 0]
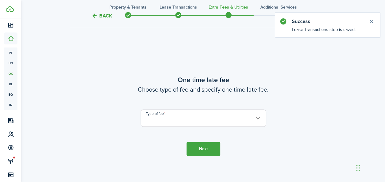
click at [208, 125] on input "Type of fee" at bounding box center [204, 117] width 126 height 17
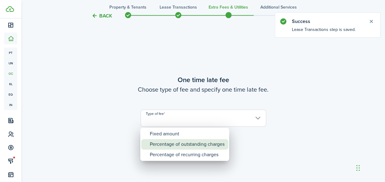
click at [195, 144] on div "Percentage of outstanding charges" at bounding box center [187, 144] width 75 height 10
type input "Percentage of outstanding charges"
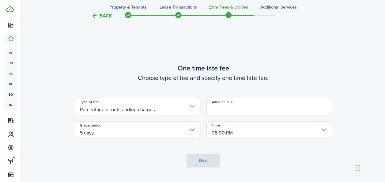
click at [224, 111] on input "Amount in %" at bounding box center [270, 106] width 126 height 17
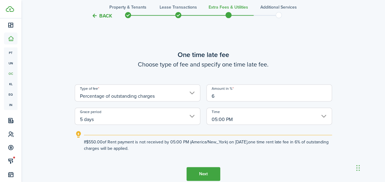
click at [142, 120] on input "5 days" at bounding box center [138, 116] width 126 height 17
type input "6"
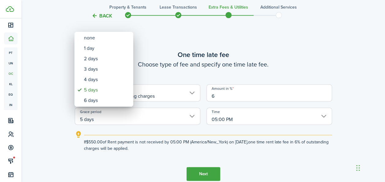
click at [142, 120] on div at bounding box center [193, 91] width 484 height 280
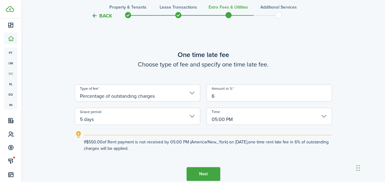
click at [142, 120] on input "5 days" at bounding box center [138, 116] width 126 height 17
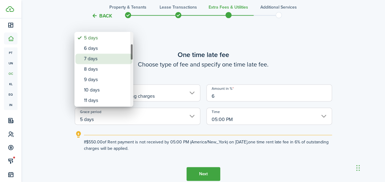
click at [109, 60] on div "7 days" at bounding box center [106, 59] width 45 height 10
type input "7 days"
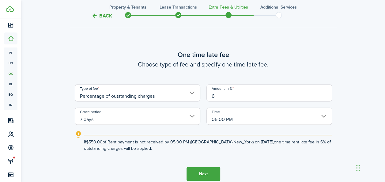
click at [206, 172] on button "Next" at bounding box center [204, 174] width 34 height 14
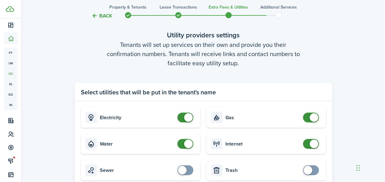
scroll to position [612, 0]
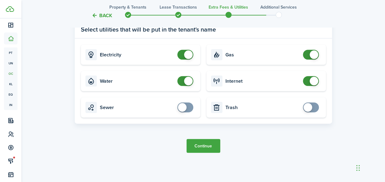
click at [212, 148] on button "Continue" at bounding box center [204, 146] width 34 height 14
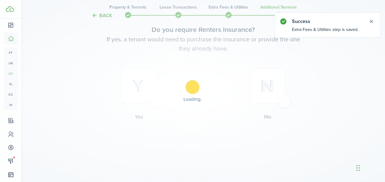
scroll to position [0, 0]
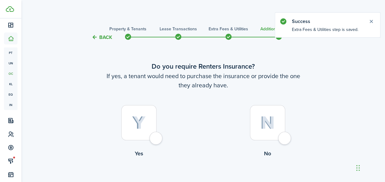
click at [253, 136] on div at bounding box center [267, 122] width 35 height 35
radio input "true"
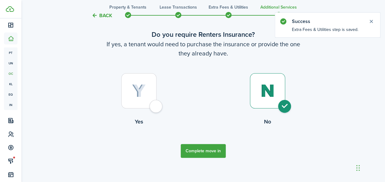
scroll to position [37, 0]
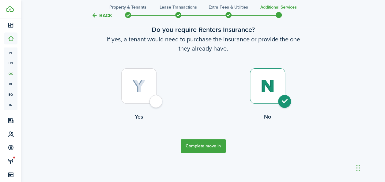
click at [194, 148] on button "Complete move in" at bounding box center [203, 146] width 45 height 14
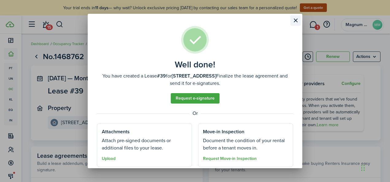
click at [296, 19] on button "Close modal" at bounding box center [295, 20] width 10 height 10
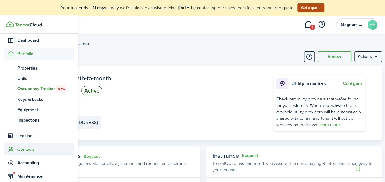
click at [26, 148] on span "Contacts" at bounding box center [45, 149] width 57 height 6
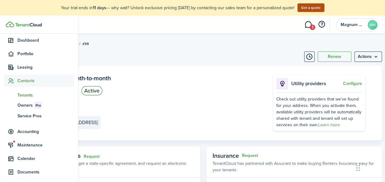
click at [25, 98] on span "Tenants" at bounding box center [45, 95] width 57 height 6
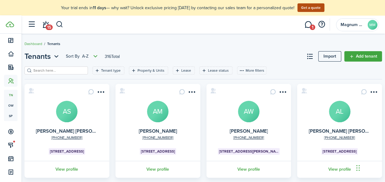
scroll to position [159, 0]
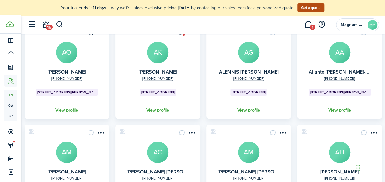
click at [383, 113] on div "Tenants Sort by A-Z 316 Total Import Add tenant Tenant type Property & Units Le…" at bounding box center [203, 66] width 364 height 355
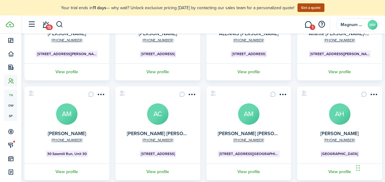
scroll to position [234, 0]
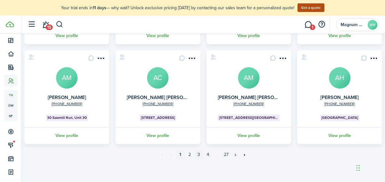
click at [199, 154] on link "3" at bounding box center [198, 154] width 9 height 9
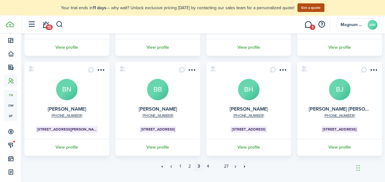
scroll to position [224, 0]
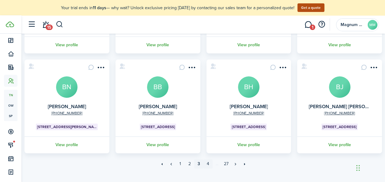
click at [207, 164] on link "4" at bounding box center [208, 163] width 9 height 9
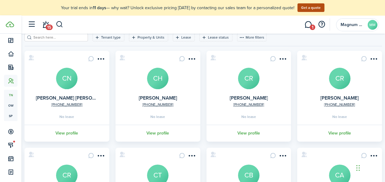
scroll to position [49, 0]
